Goal: Obtain resource: Obtain resource

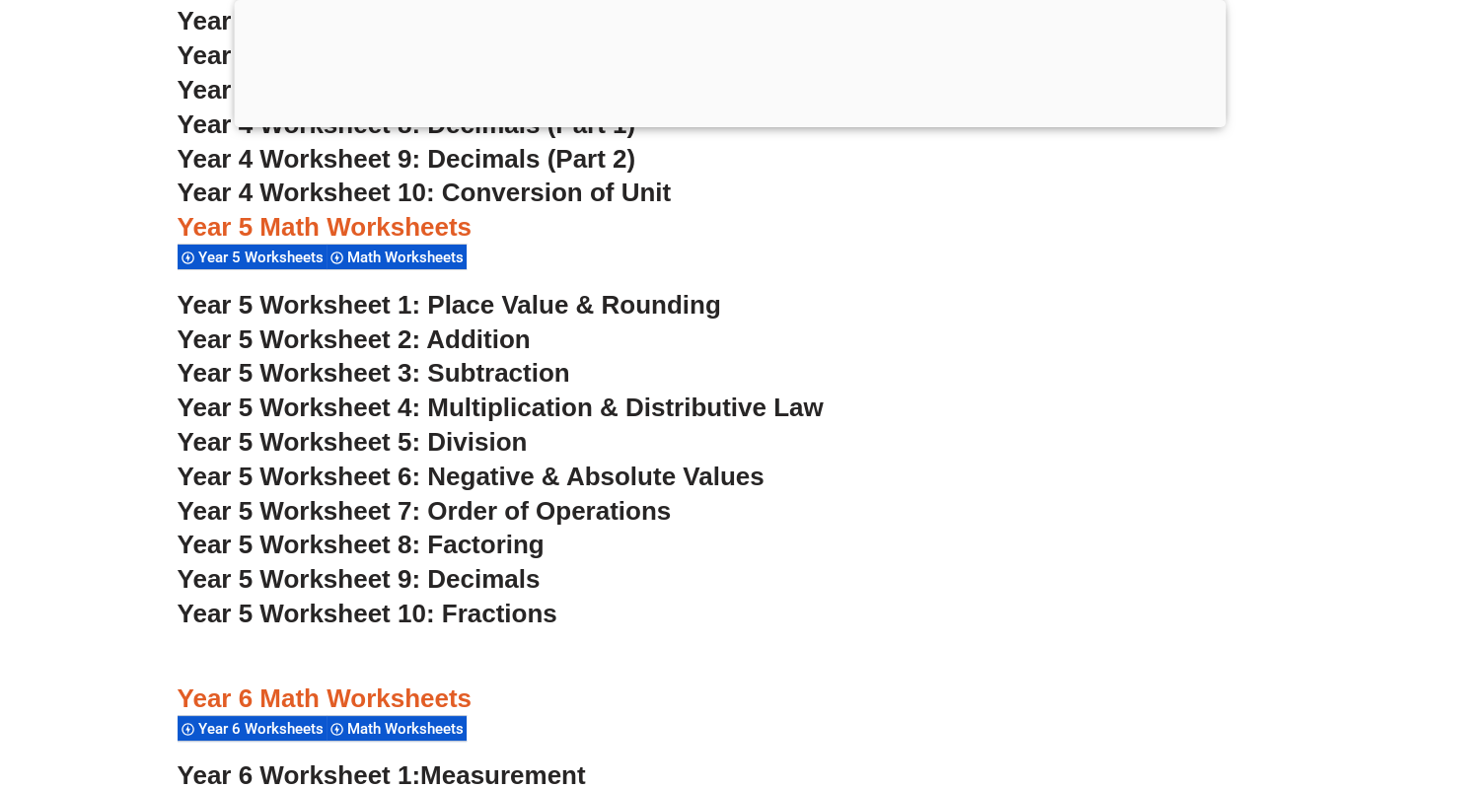
scroll to position [4049, 0]
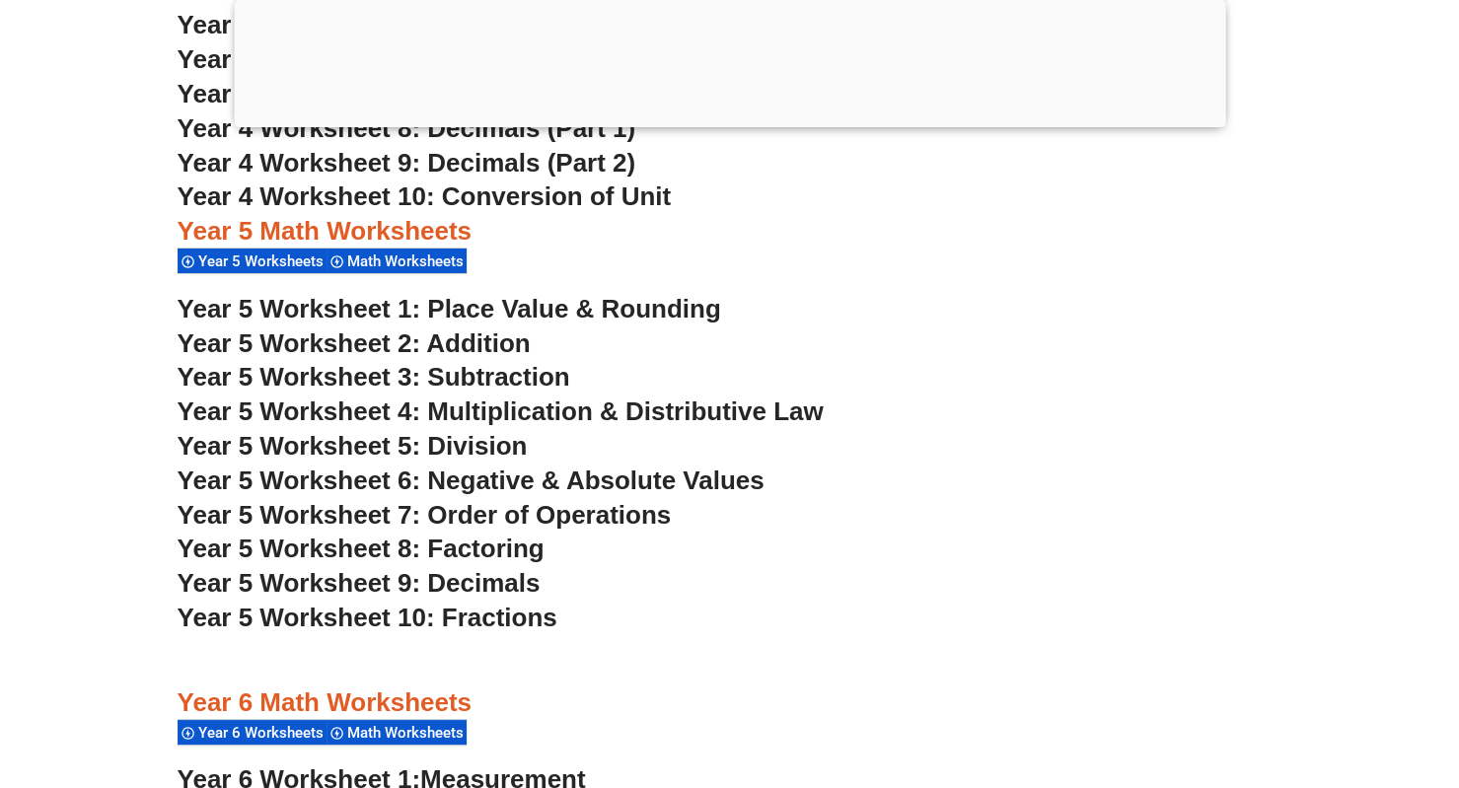
click at [483, 584] on span "Year 5 Worksheet 9: Decimals" at bounding box center [359, 583] width 363 height 30
click at [513, 623] on span "Year 5 Worksheet 10: Fractions" at bounding box center [368, 618] width 380 height 30
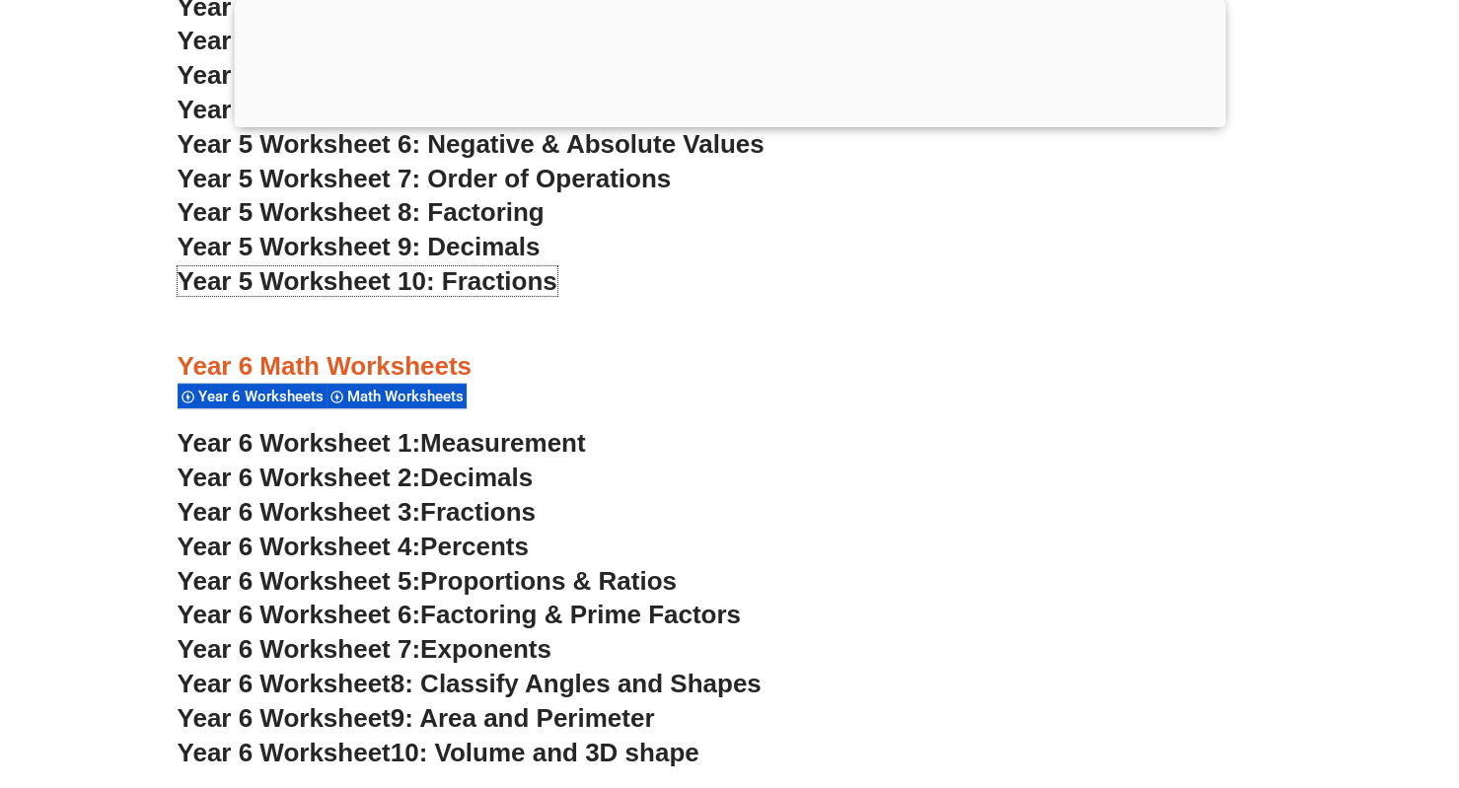
scroll to position [4396, 0]
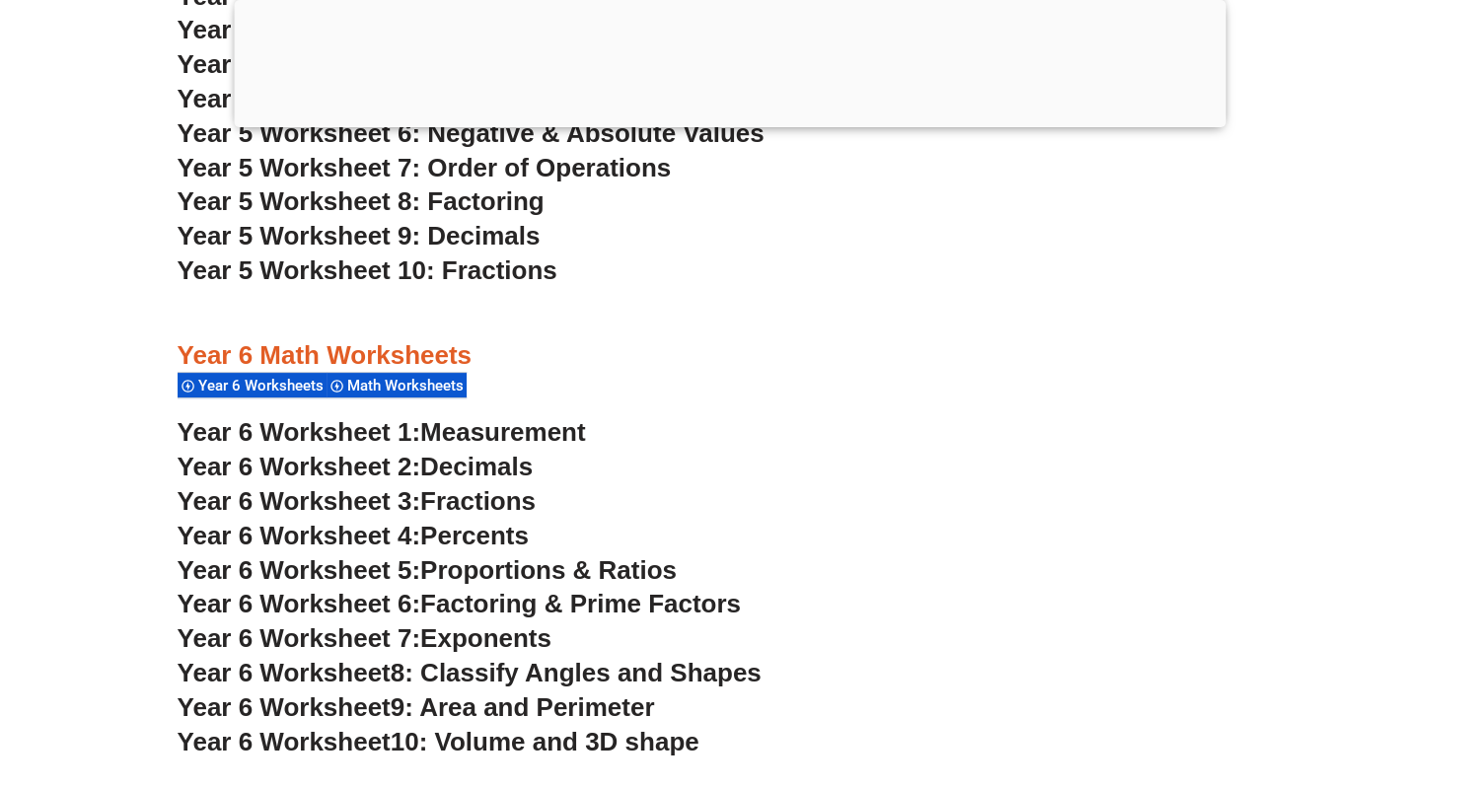
click at [487, 472] on span "Decimals" at bounding box center [476, 467] width 112 height 30
click at [547, 703] on span "9: Area and Perimeter" at bounding box center [523, 708] width 264 height 30
click at [762, 453] on h3 "Year 6 Worksheet 2: Decimals" at bounding box center [730, 468] width 1105 height 34
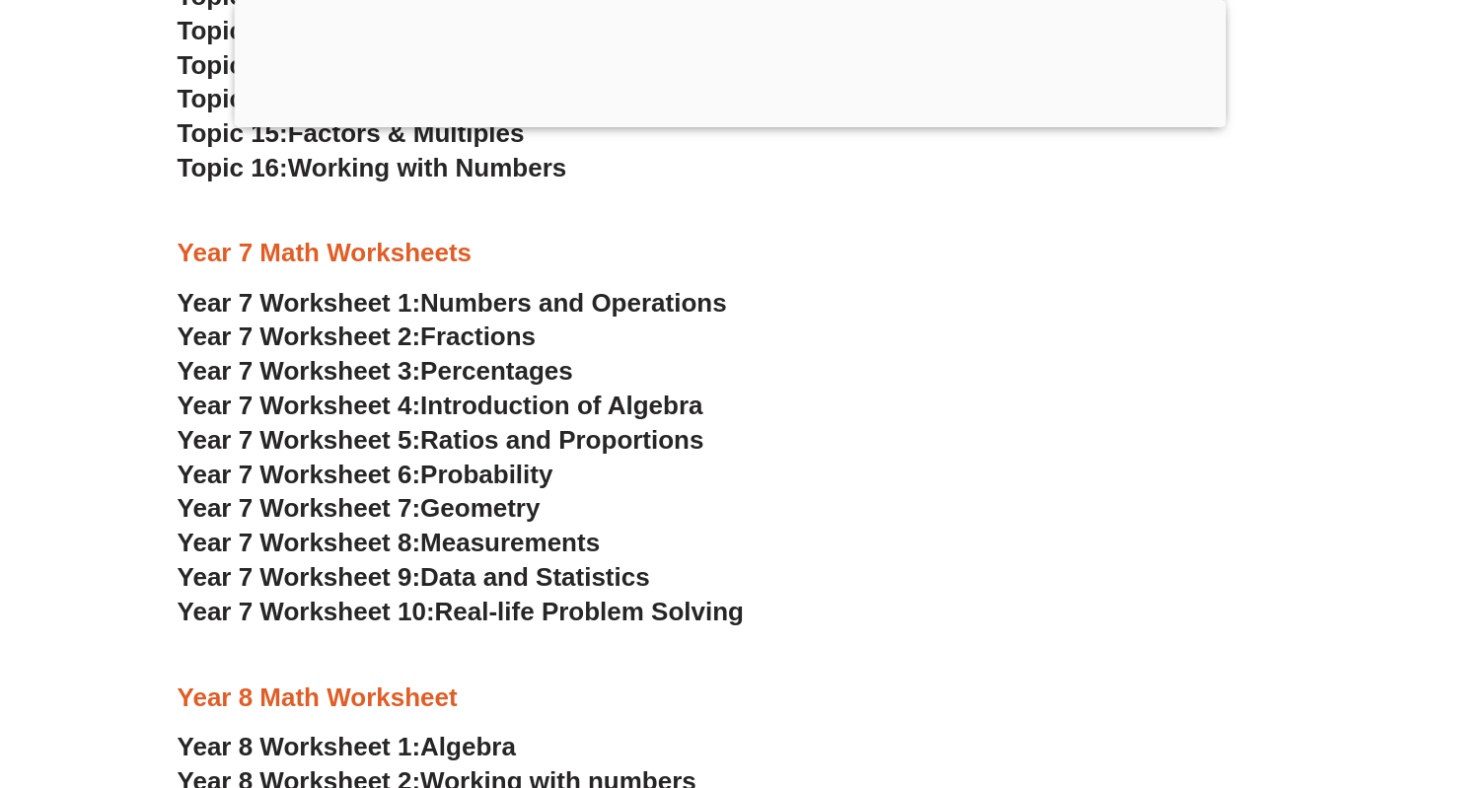
scroll to position [5925, 0]
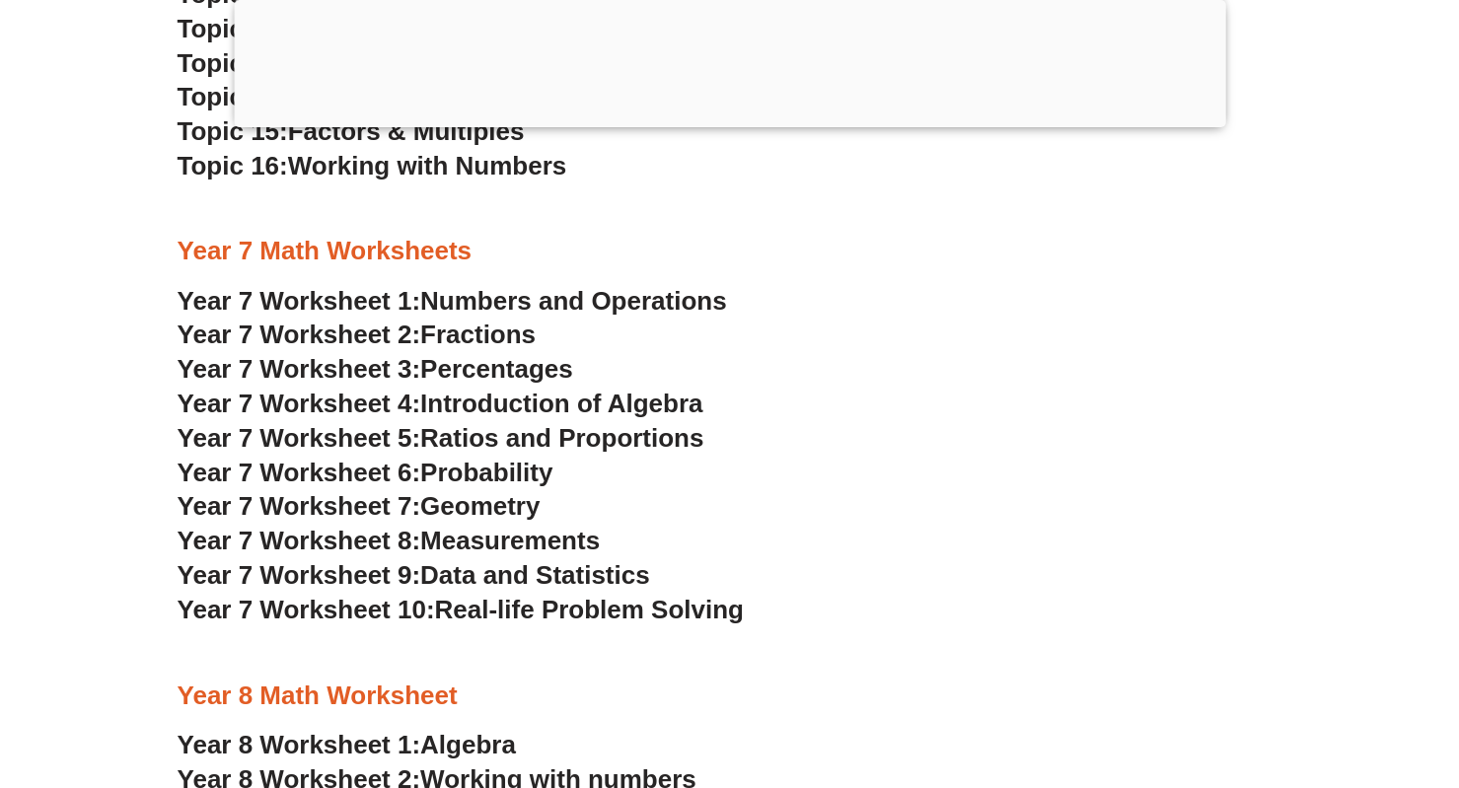
click at [531, 508] on span "Geometry" at bounding box center [479, 506] width 119 height 30
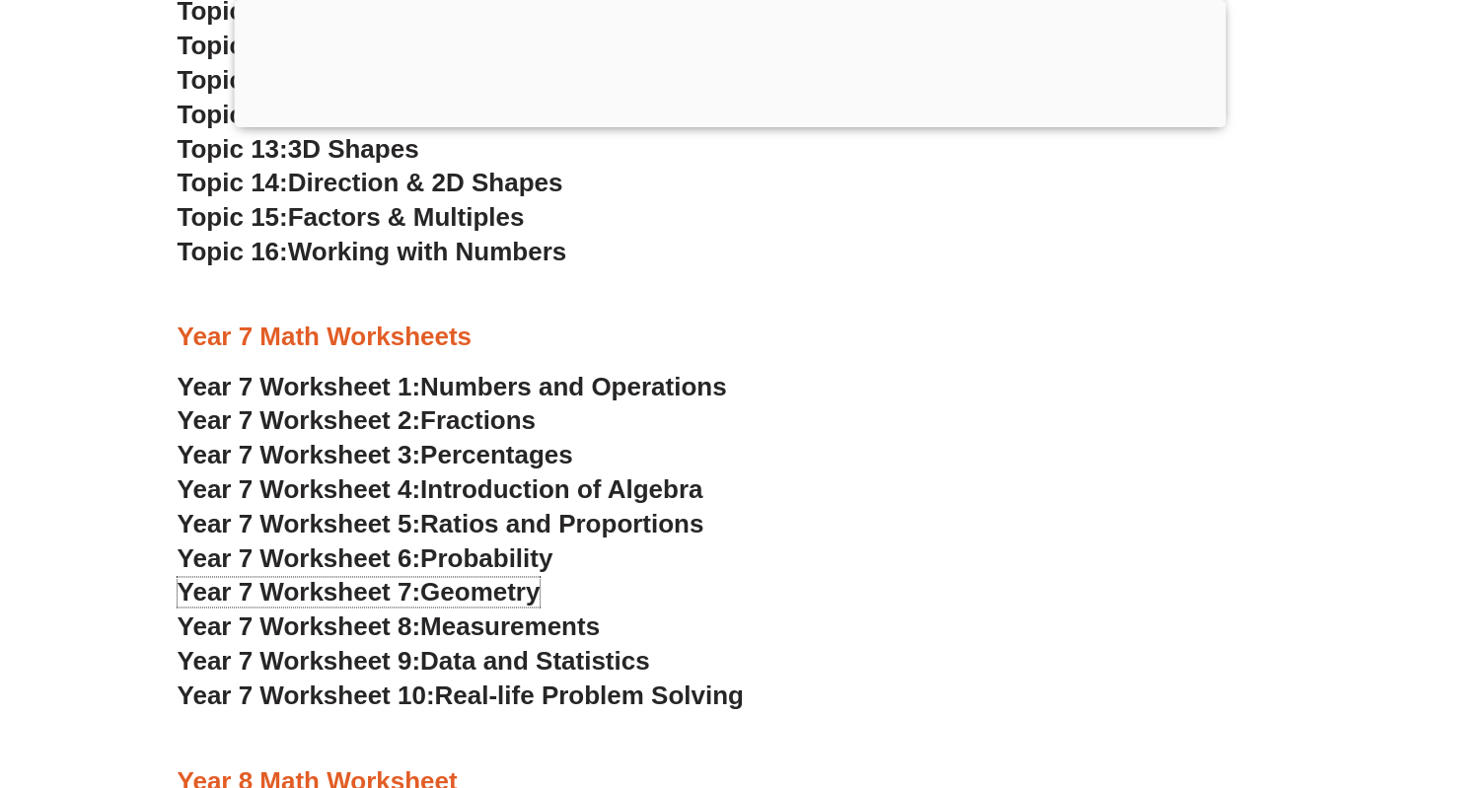
scroll to position [5841, 0]
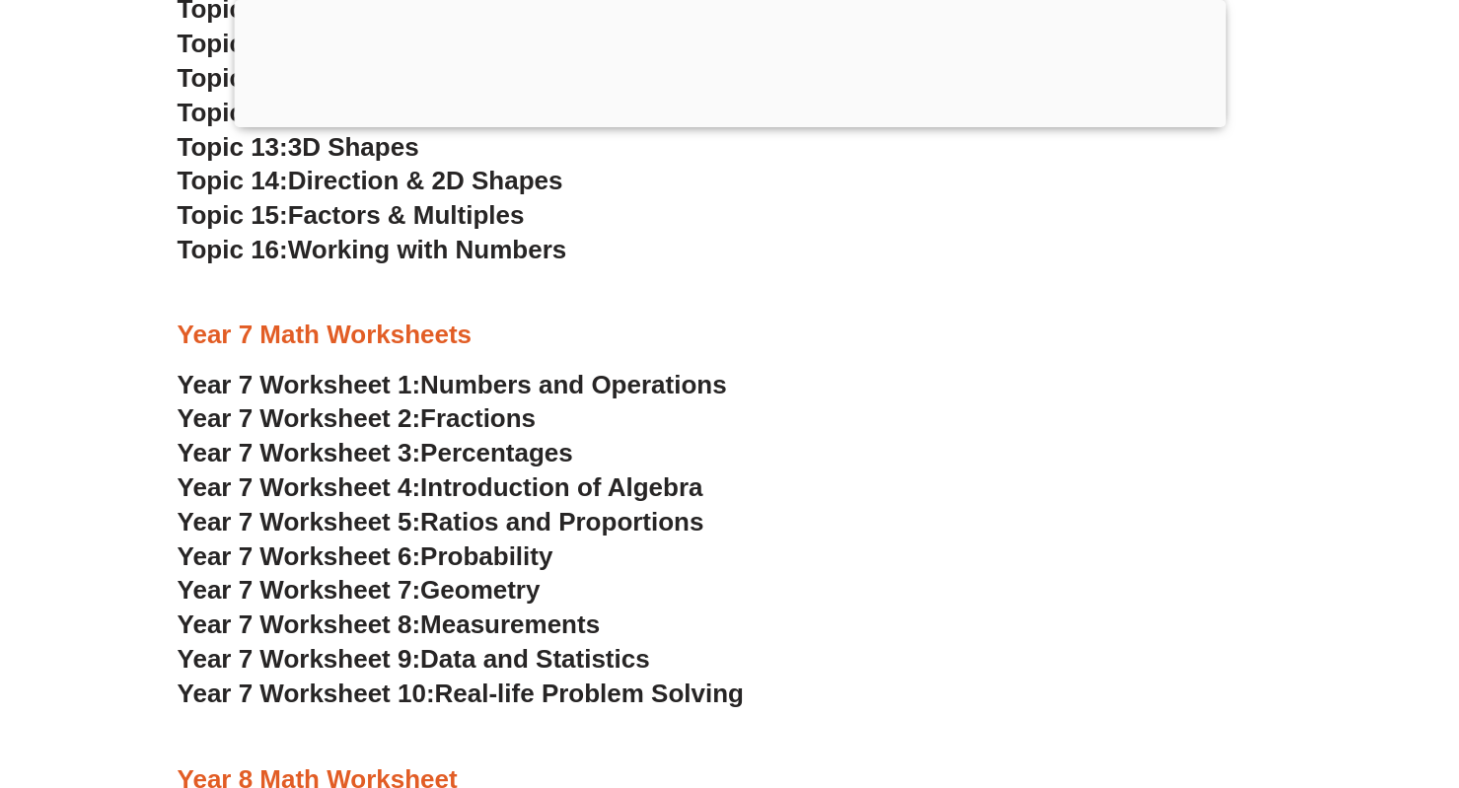
click at [527, 527] on span "Ratios and Proportions" at bounding box center [561, 522] width 283 height 30
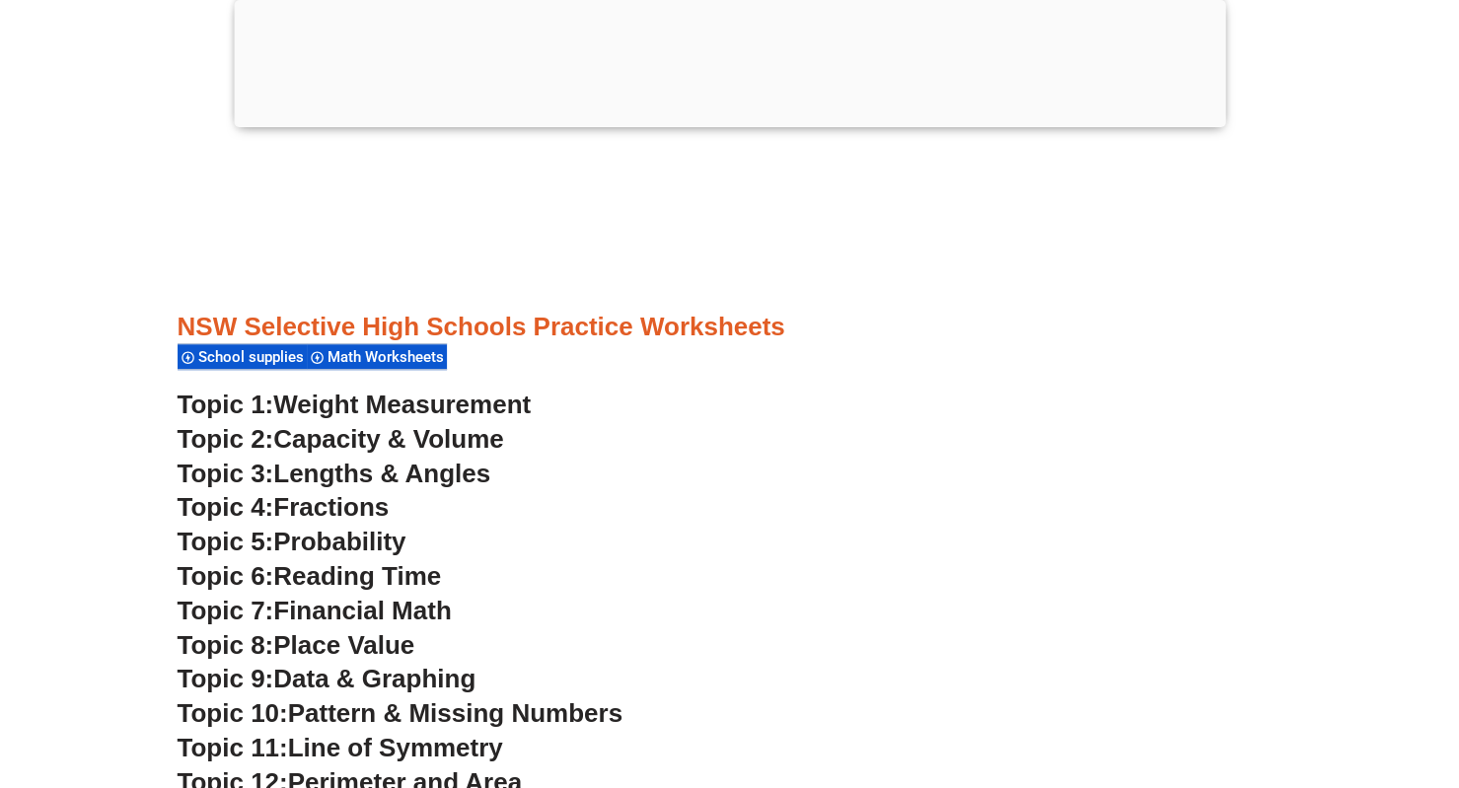
scroll to position [5174, 0]
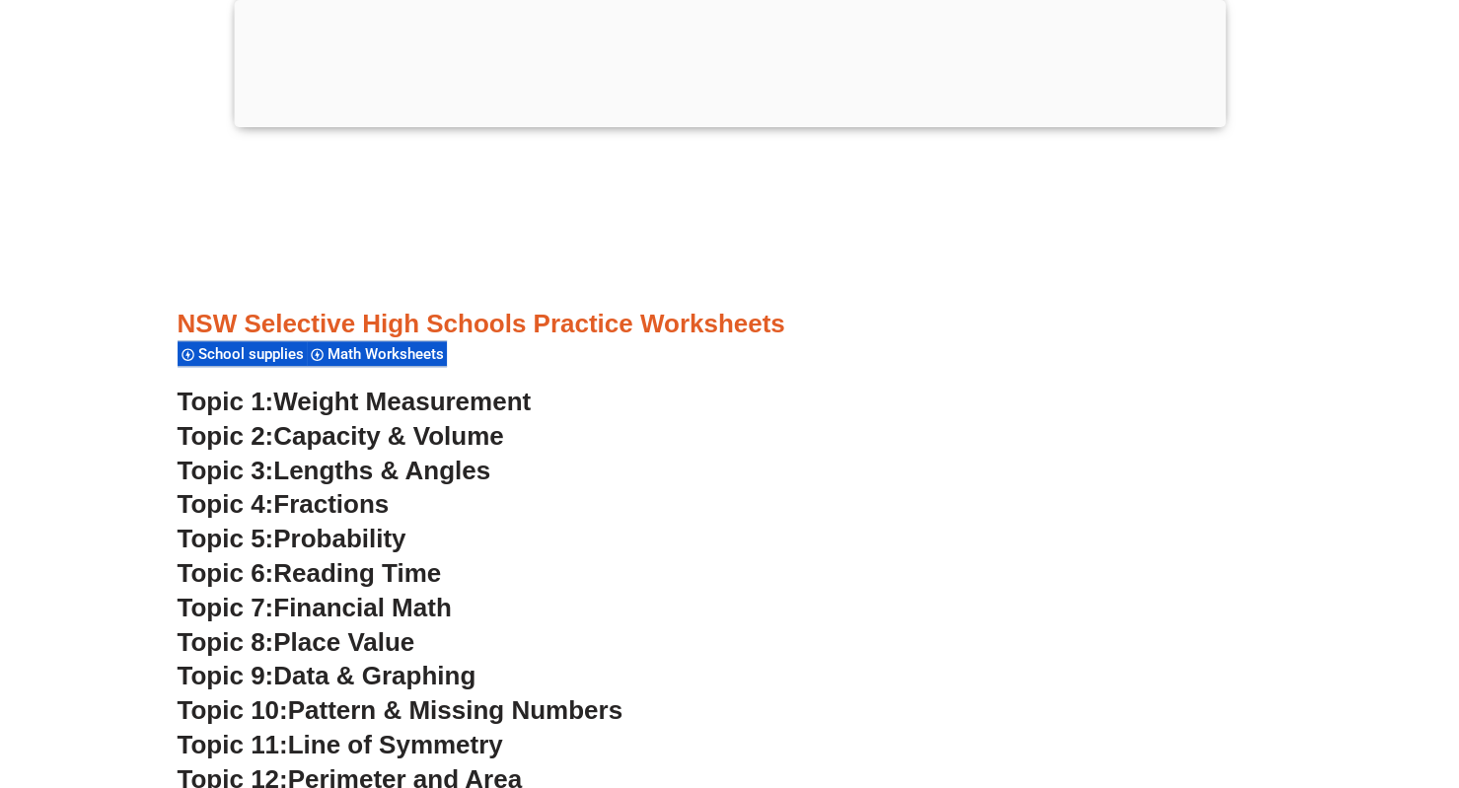
click at [383, 617] on span "Financial Math" at bounding box center [362, 608] width 178 height 30
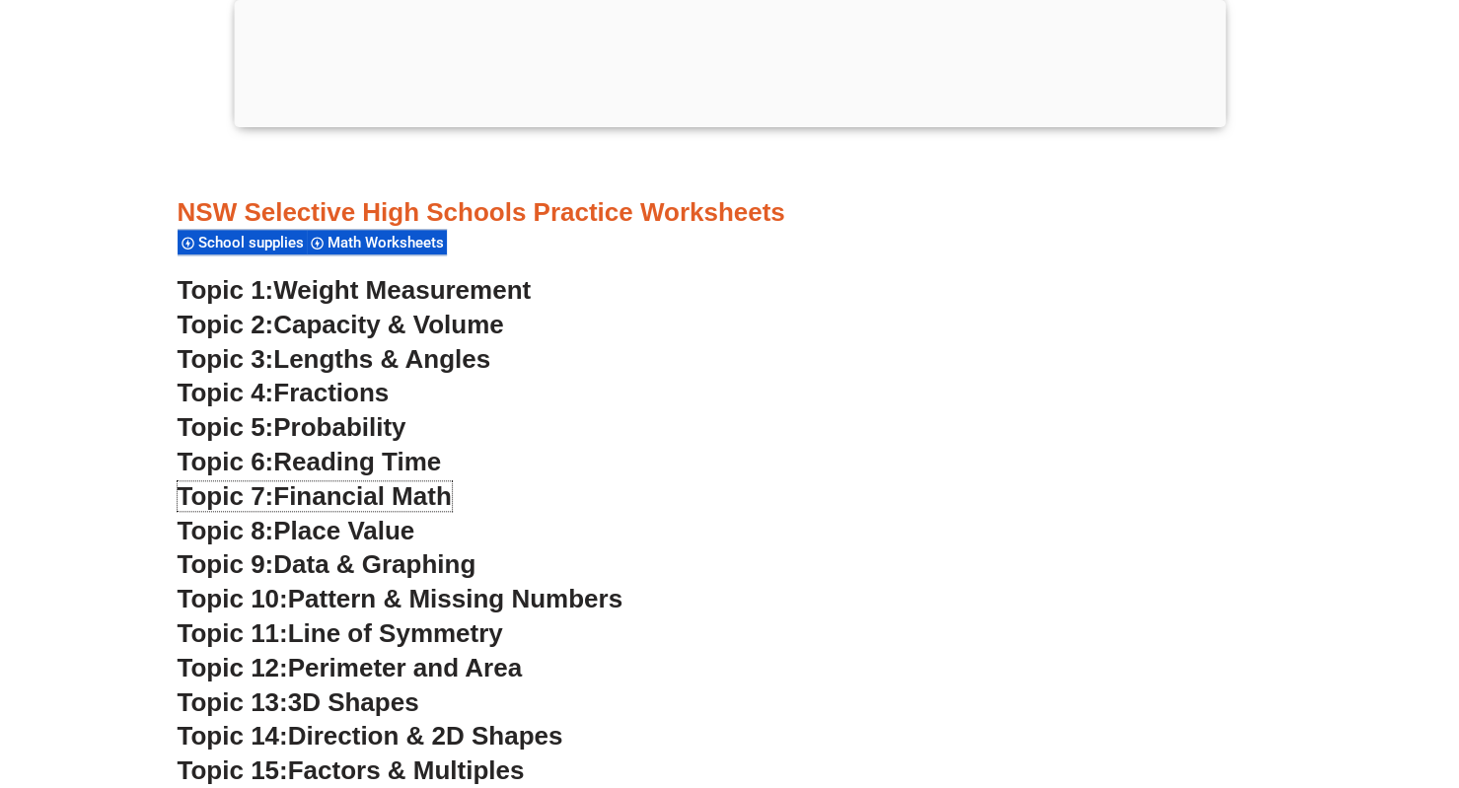
scroll to position [5265, 0]
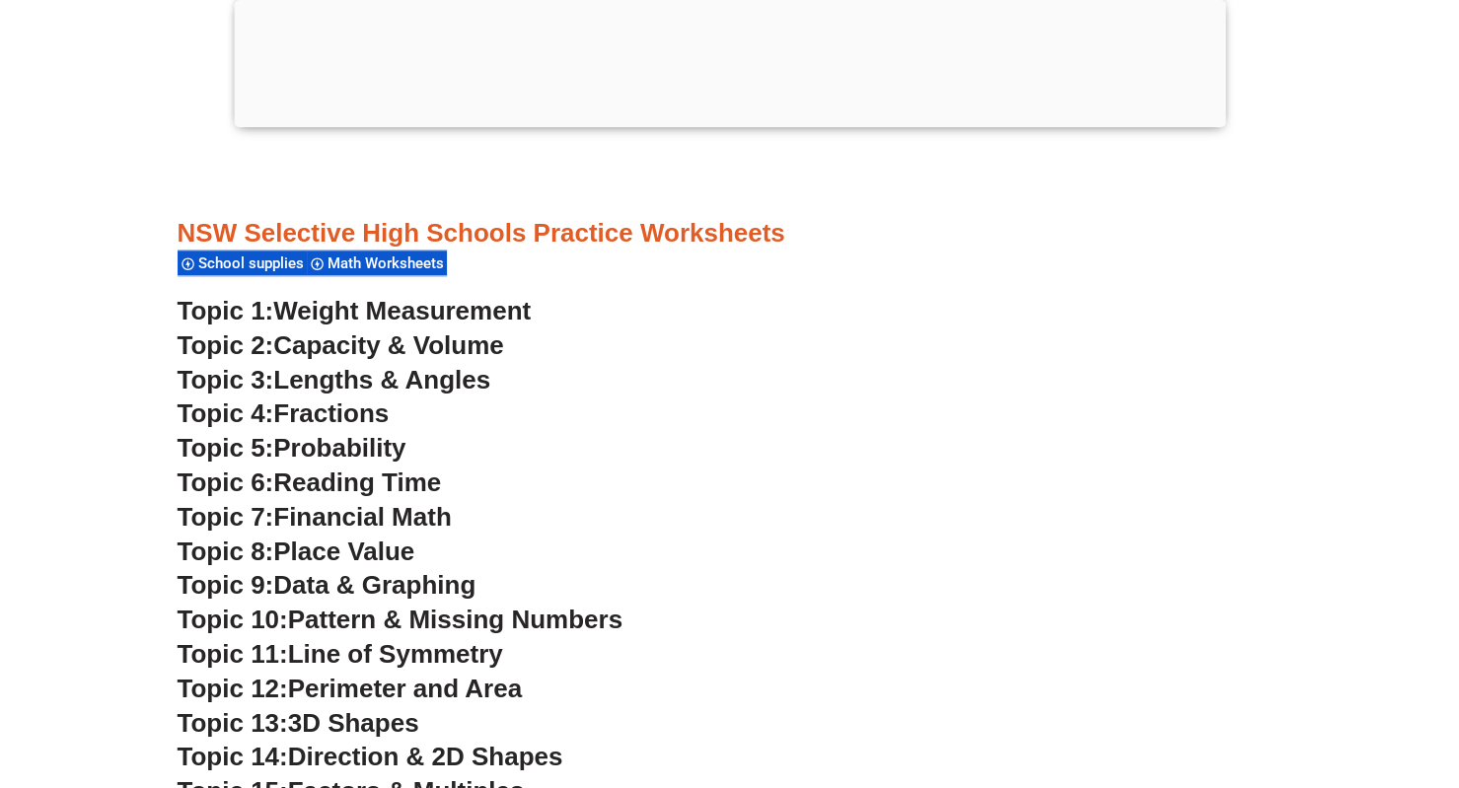
click at [326, 455] on span "Probability" at bounding box center [339, 448] width 132 height 30
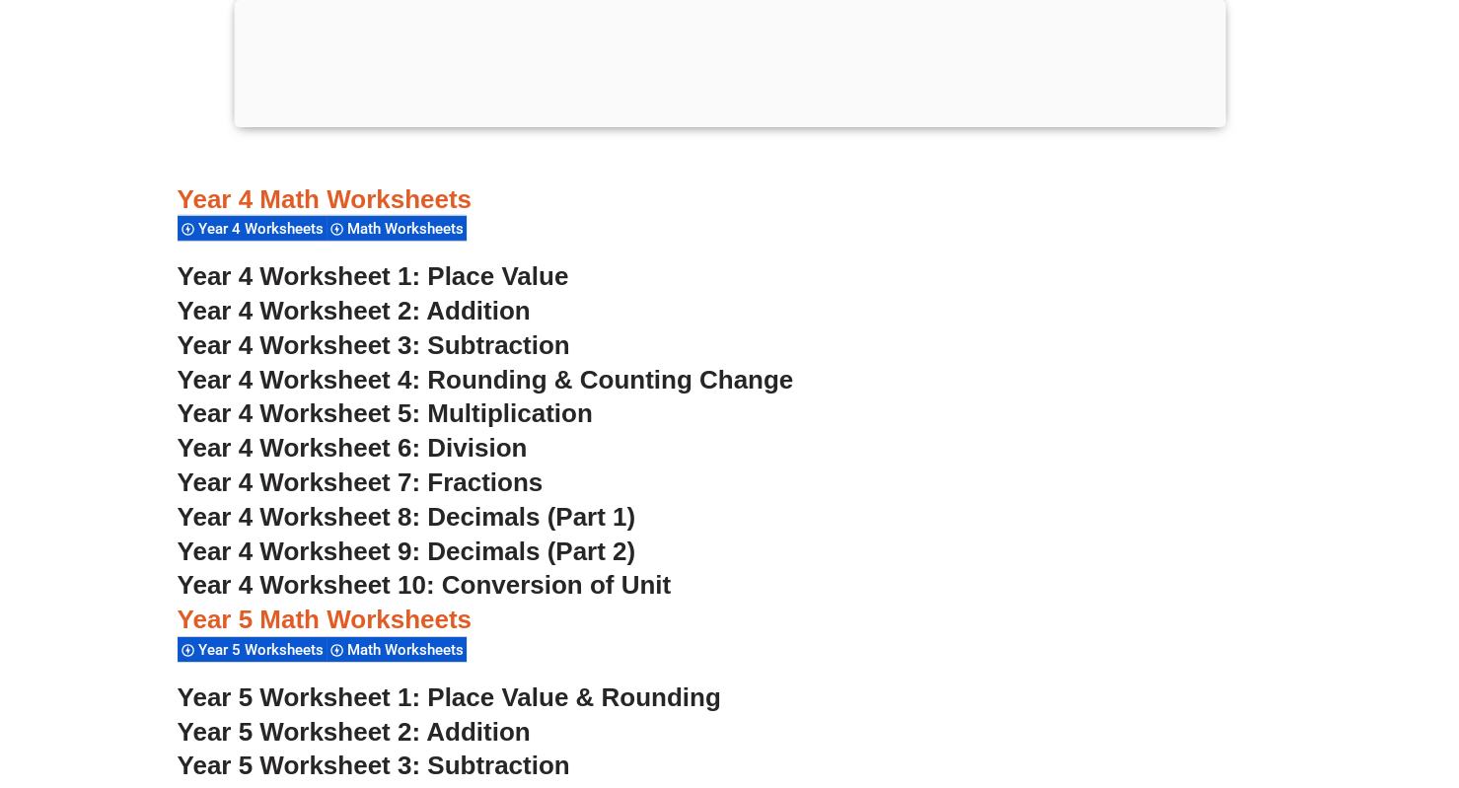
scroll to position [3519, 0]
